Goal: Information Seeking & Learning: Check status

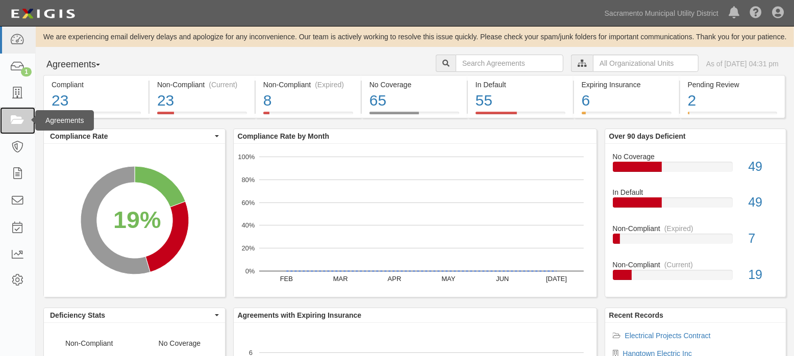
click at [19, 121] on icon at bounding box center [17, 121] width 14 height 12
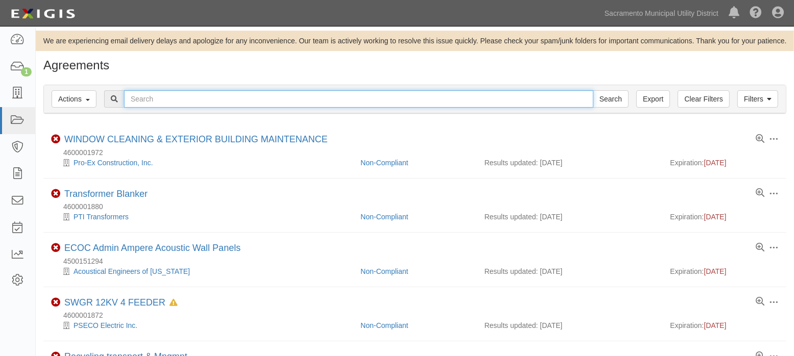
click at [188, 105] on input "text" at bounding box center [358, 98] width 469 height 17
type input "4 leaf"
click at [593, 90] on input "Search" at bounding box center [611, 98] width 36 height 17
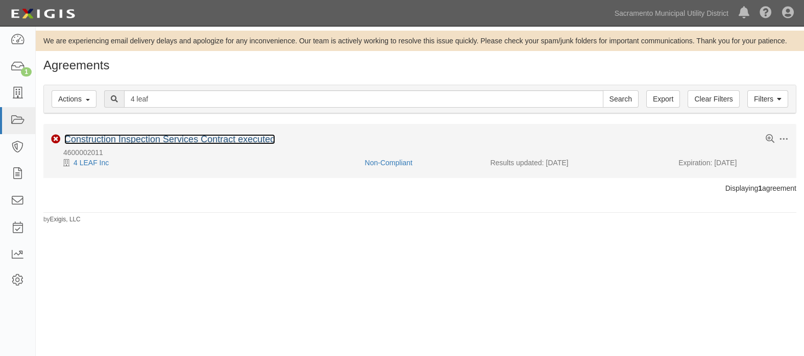
click at [179, 141] on link "Construction Inspection Services Contract executed" at bounding box center [169, 139] width 211 height 10
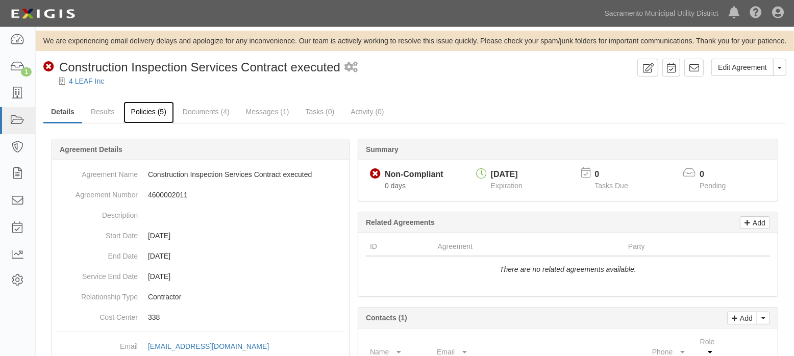
click at [156, 114] on link "Policies (5)" at bounding box center [148, 113] width 51 height 22
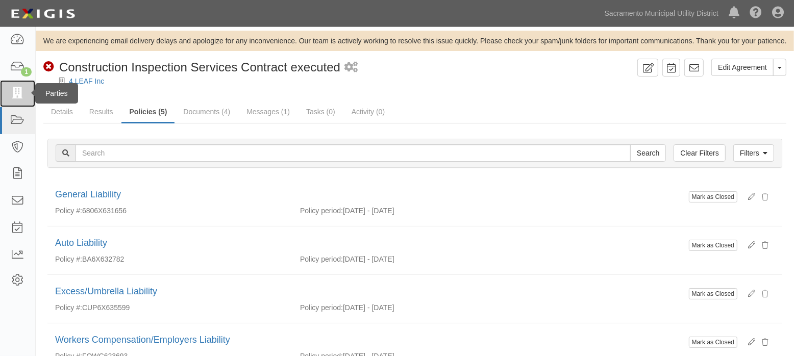
click at [19, 92] on icon at bounding box center [17, 94] width 14 height 12
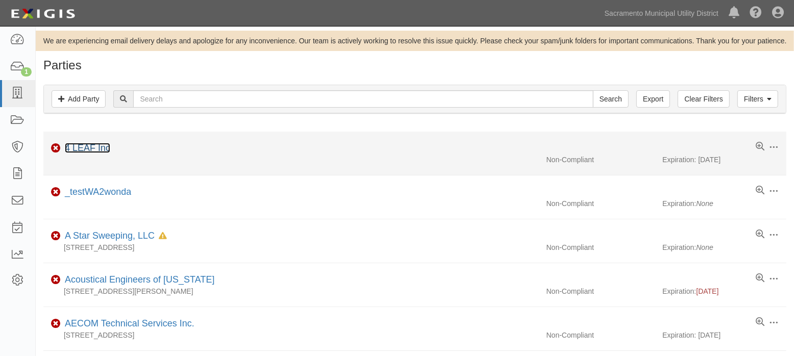
click at [83, 146] on link "4 LEAF Inc" at bounding box center [87, 148] width 45 height 10
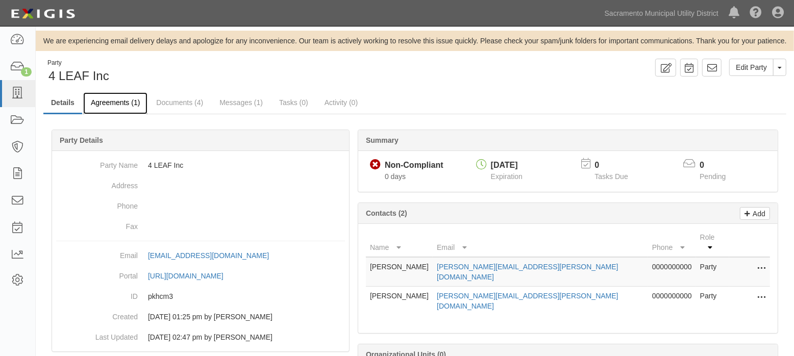
click at [124, 100] on link "Agreements (1)" at bounding box center [115, 103] width 64 height 22
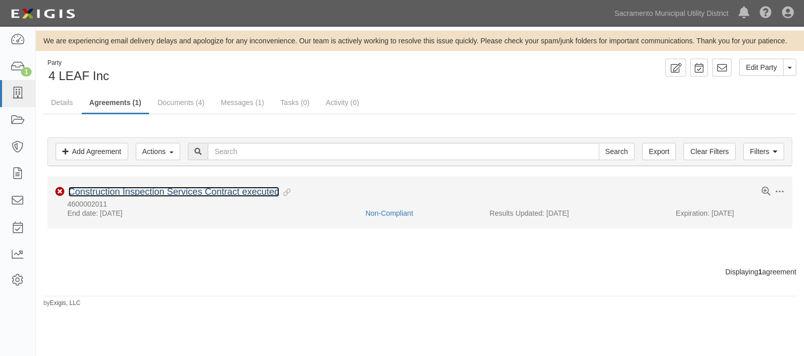
click at [171, 192] on link "Construction Inspection Services Contract executed" at bounding box center [173, 192] width 211 height 10
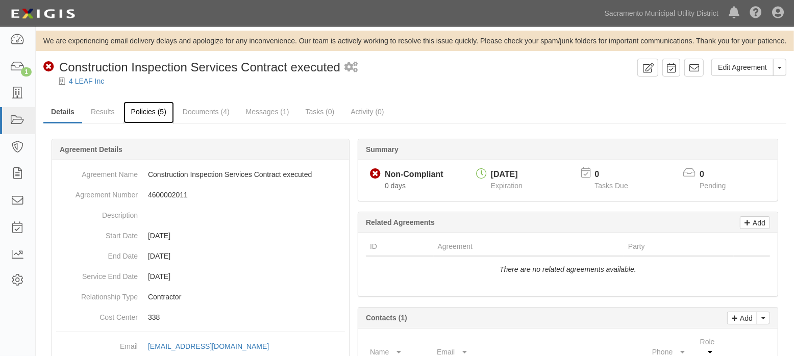
click at [143, 113] on link "Policies (5)" at bounding box center [148, 113] width 51 height 22
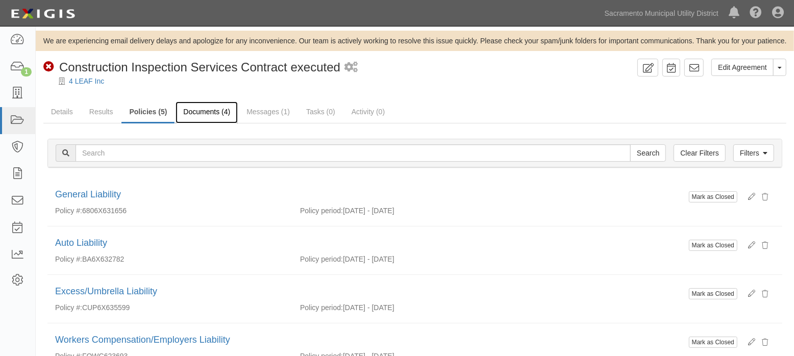
click at [202, 114] on link "Documents (4)" at bounding box center [207, 113] width 62 height 22
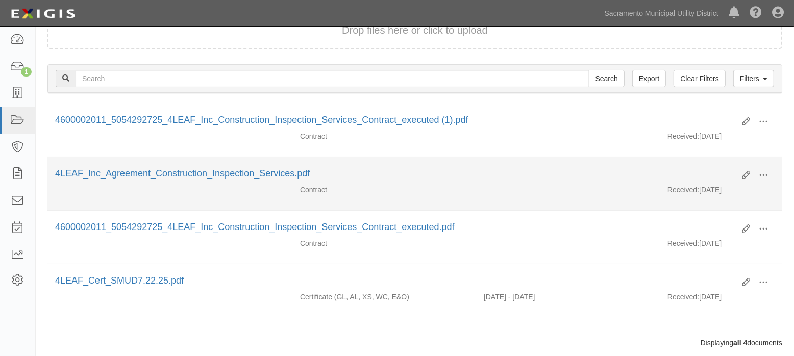
scroll to position [148, 0]
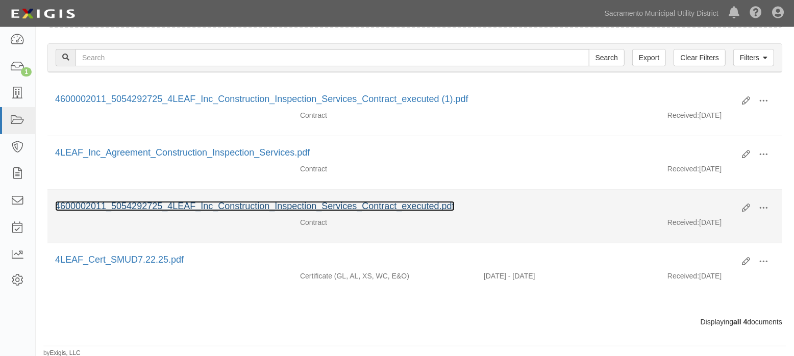
click at [269, 204] on link "4600002011_5054292725_4LEAF_Inc_Construction_Inspection_Services_Contract_execu…" at bounding box center [254, 206] width 399 height 10
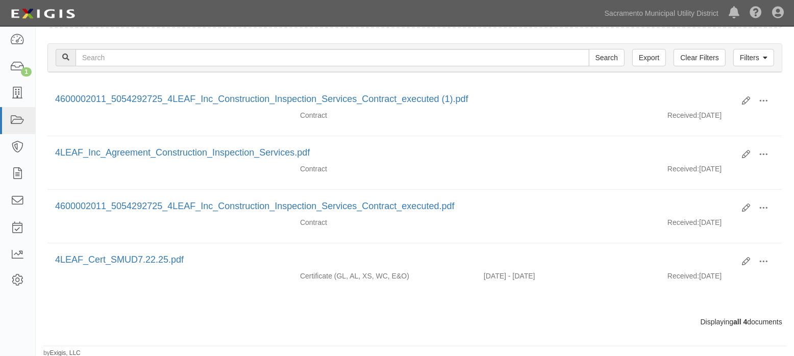
scroll to position [0, 0]
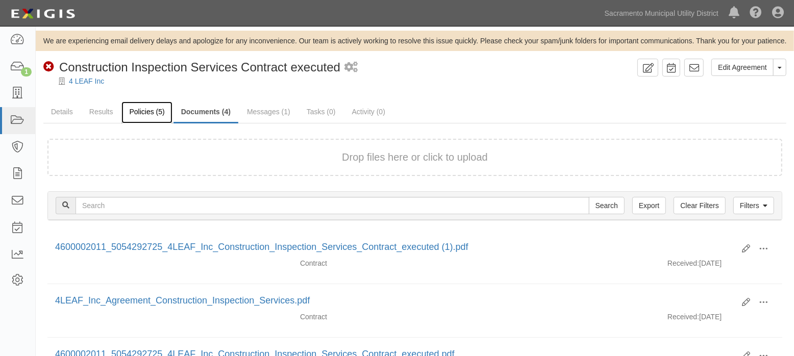
click at [148, 112] on link "Policies (5)" at bounding box center [146, 113] width 51 height 22
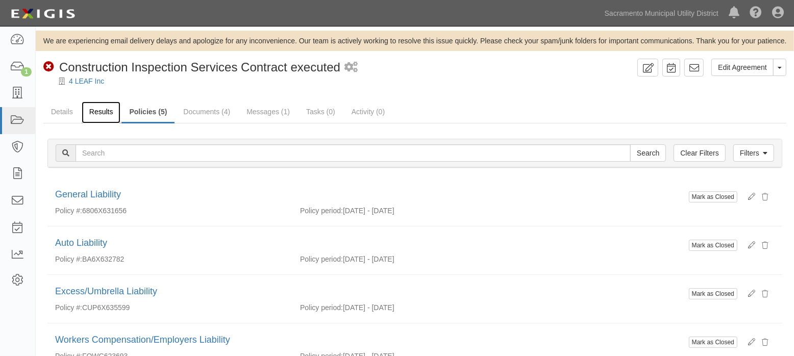
click at [105, 113] on link "Results" at bounding box center [101, 113] width 39 height 22
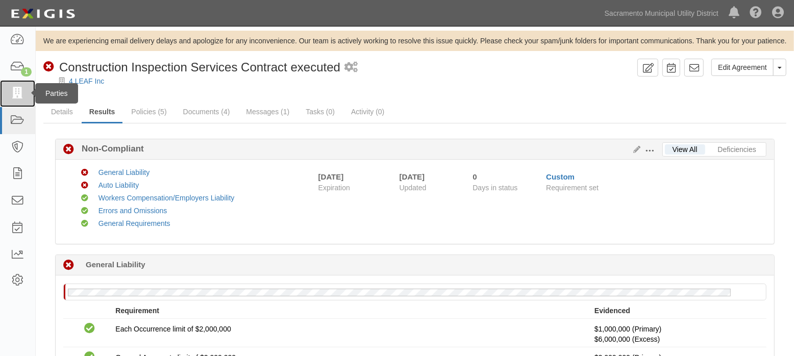
click at [14, 89] on icon at bounding box center [17, 94] width 14 height 12
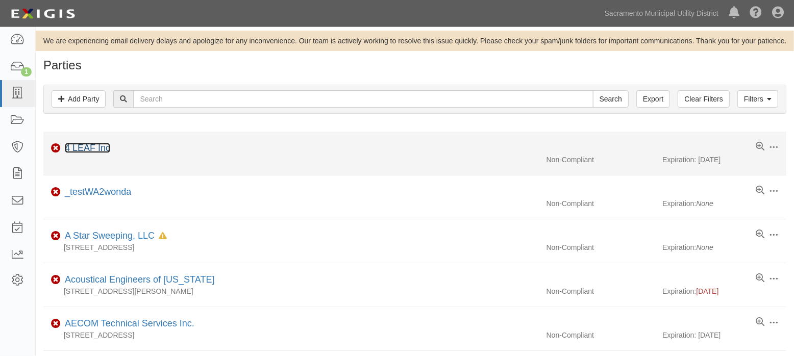
click at [90, 147] on link "4 LEAF Inc" at bounding box center [87, 148] width 45 height 10
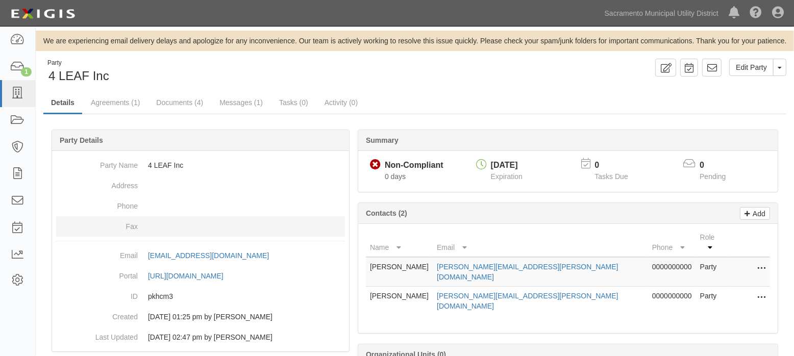
scroll to position [37, 0]
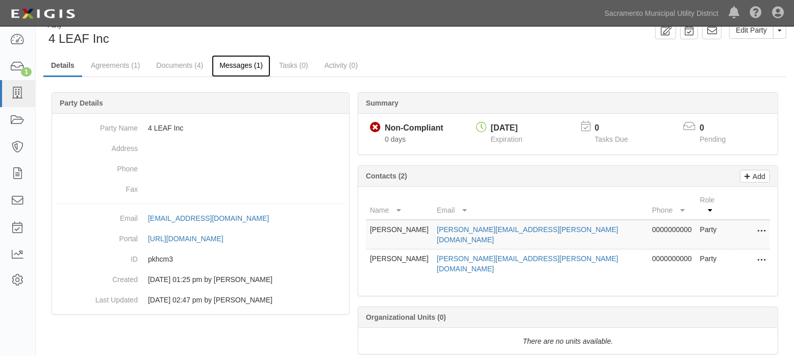
click at [227, 68] on link "Messages (1)" at bounding box center [241, 66] width 59 height 22
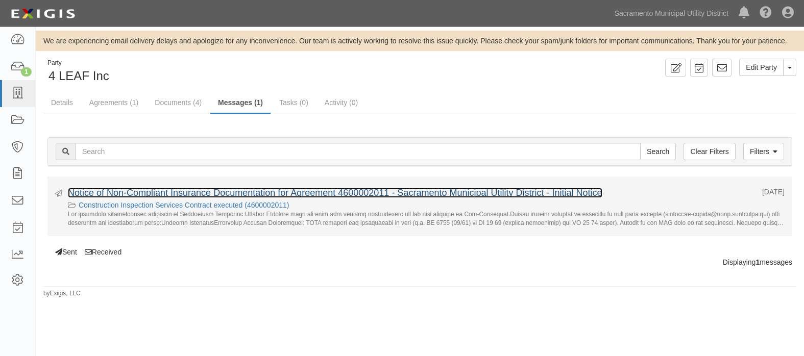
click at [201, 191] on link "Notice of Non-Compliant Insurance Documentation for Agreement 4600002011 - Sacr…" at bounding box center [335, 193] width 534 height 10
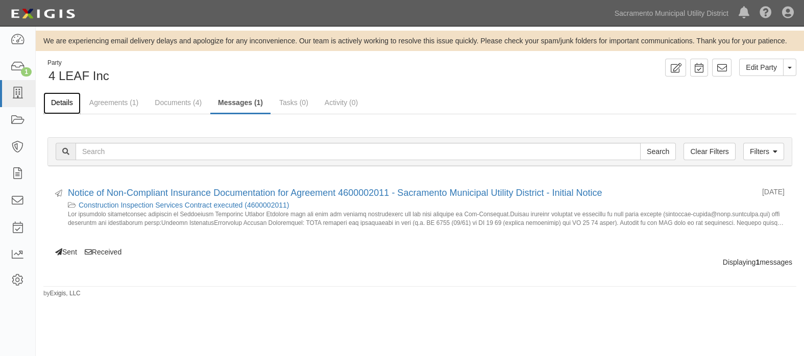
click at [60, 102] on link "Details" at bounding box center [61, 103] width 37 height 22
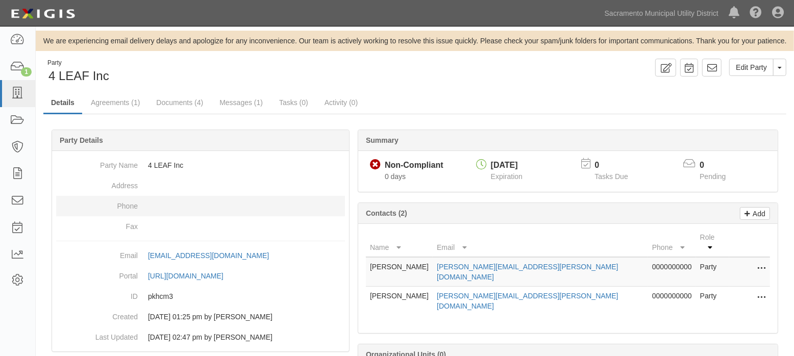
scroll to position [37, 0]
